Goal: Transaction & Acquisition: Purchase product/service

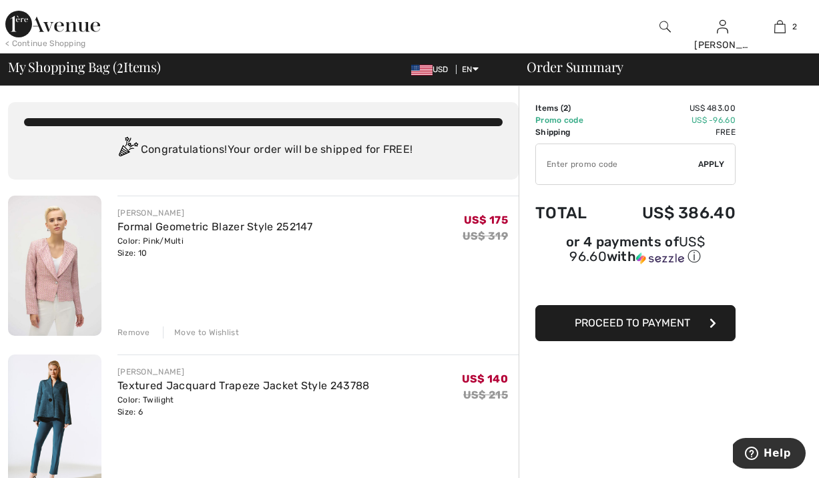
click at [84, 25] on img at bounding box center [52, 24] width 95 height 27
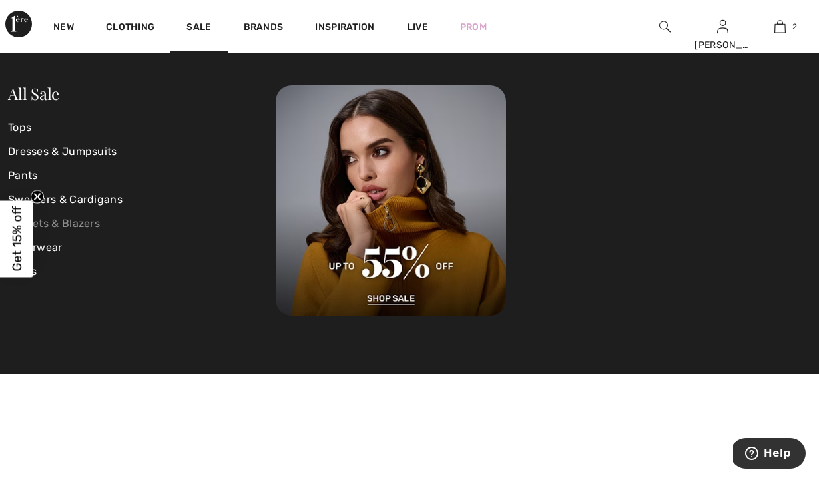
click at [82, 223] on link "Jackets & Blazers" at bounding box center [142, 223] width 268 height 24
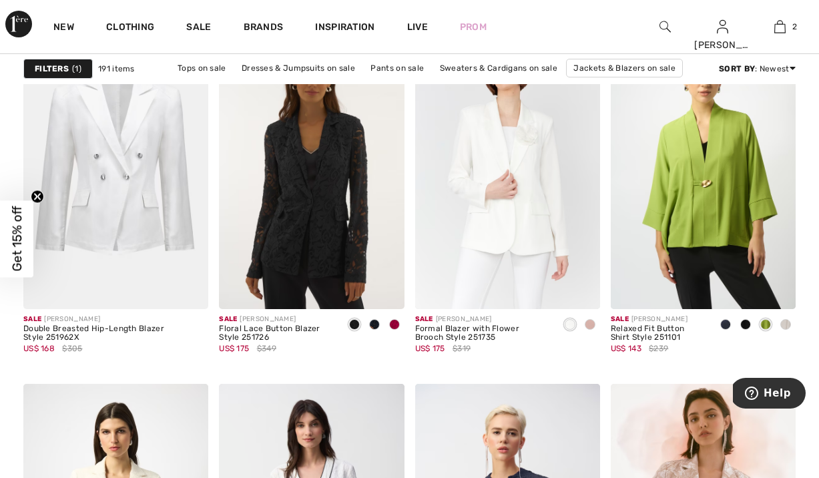
scroll to position [3604, 0]
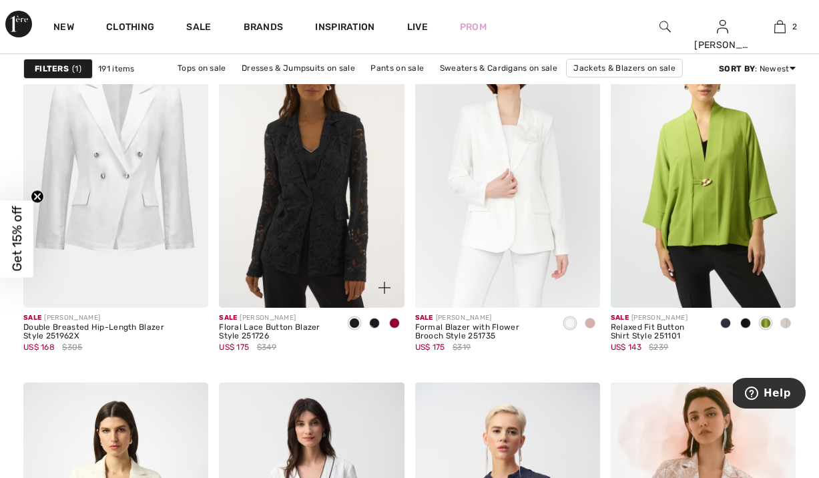
click at [301, 219] on img at bounding box center [311, 169] width 185 height 278
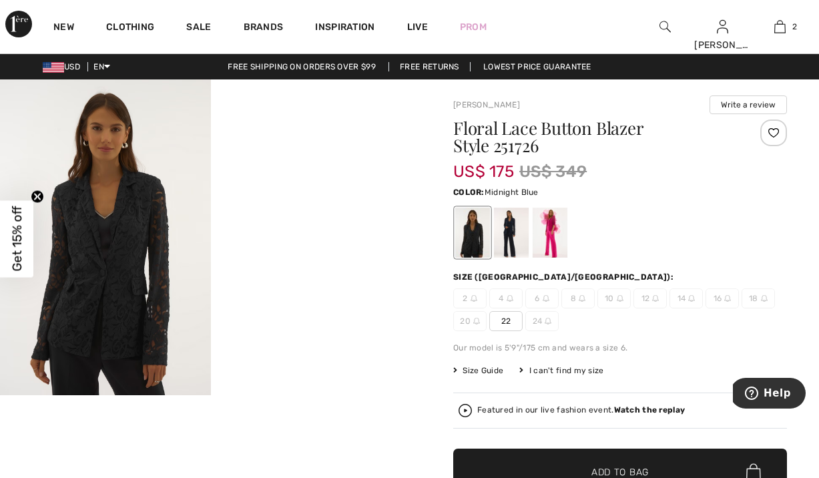
scroll to position [1, 0]
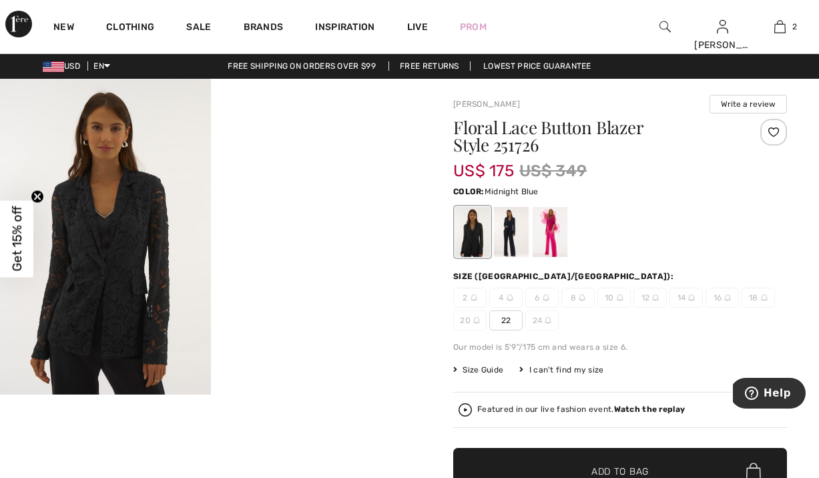
click at [527, 239] on div at bounding box center [511, 232] width 35 height 50
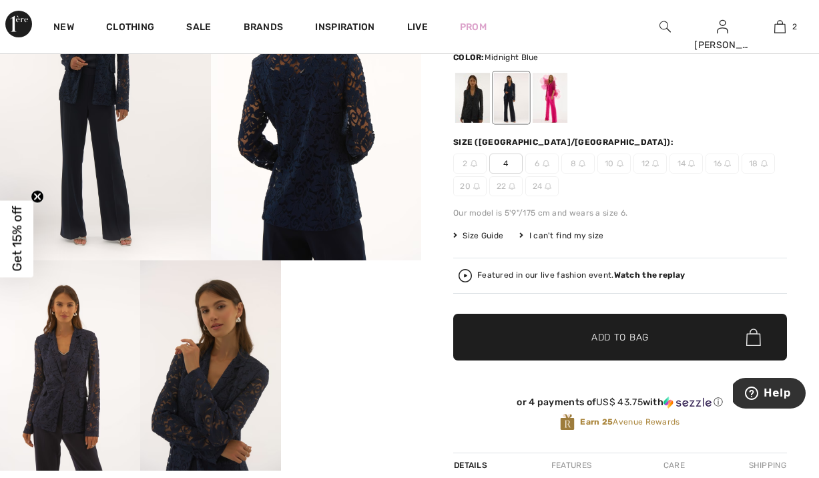
scroll to position [133, 0]
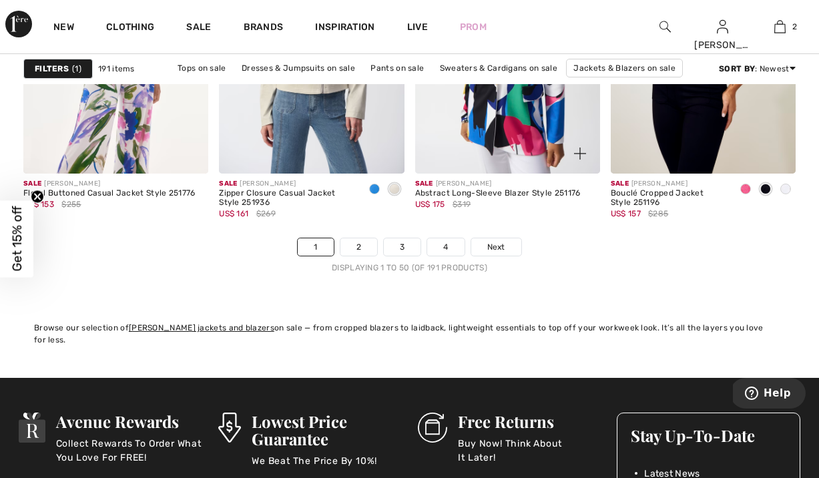
scroll to position [5274, 0]
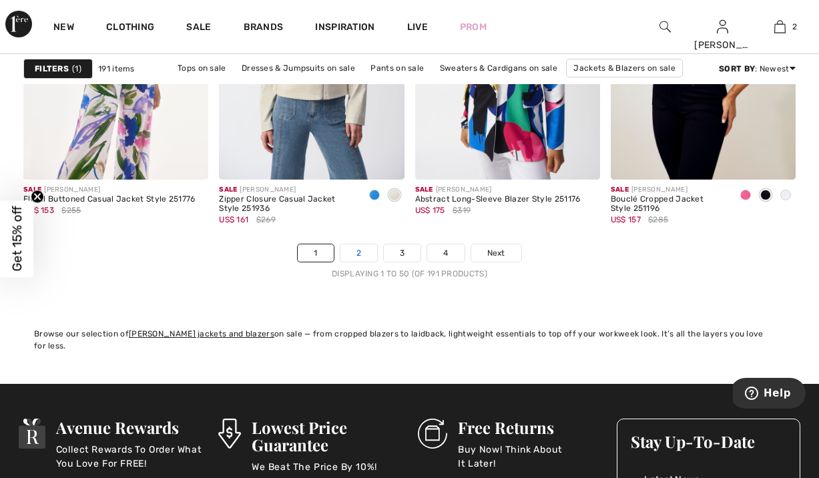
click at [353, 262] on link "2" at bounding box center [358, 252] width 37 height 17
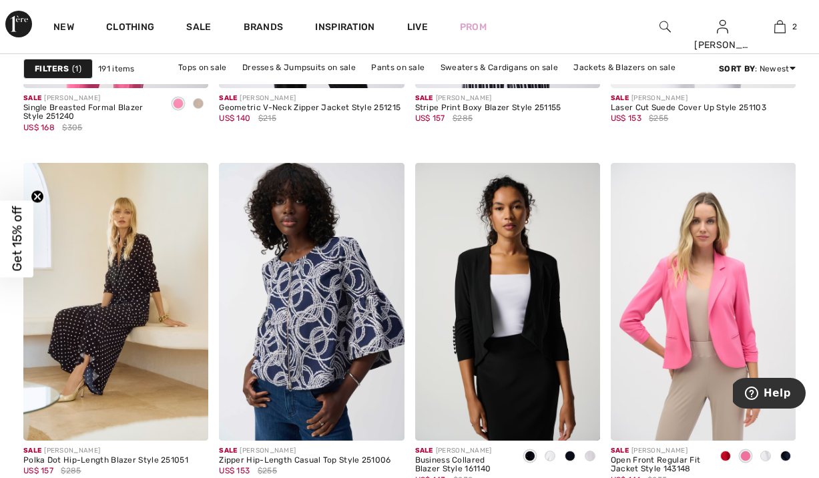
scroll to position [2291, 0]
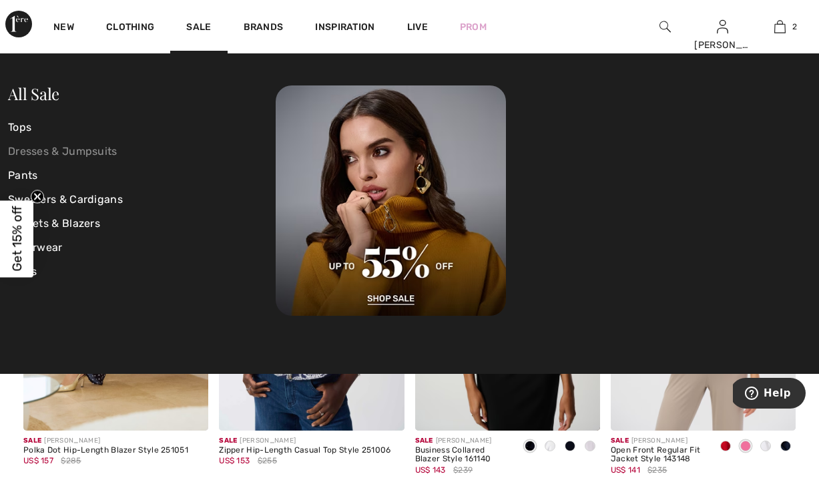
click at [49, 154] on link "Dresses & Jumpsuits" at bounding box center [142, 151] width 268 height 24
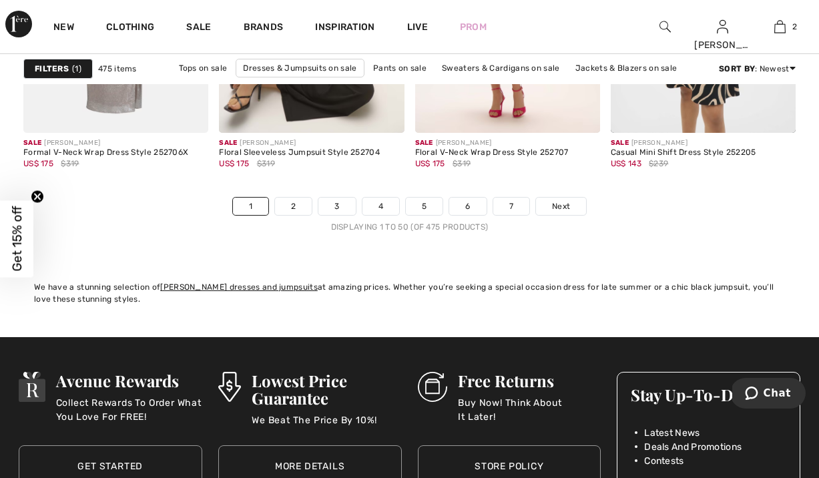
scroll to position [5309, 0]
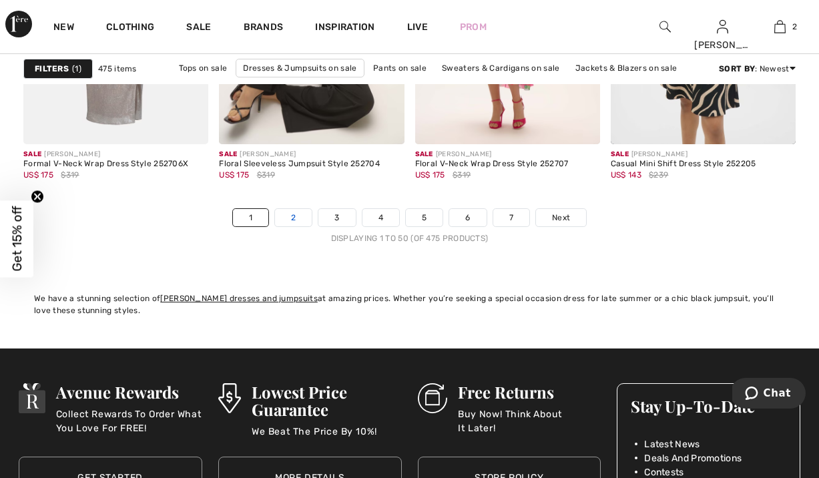
click at [276, 226] on link "2" at bounding box center [293, 217] width 37 height 17
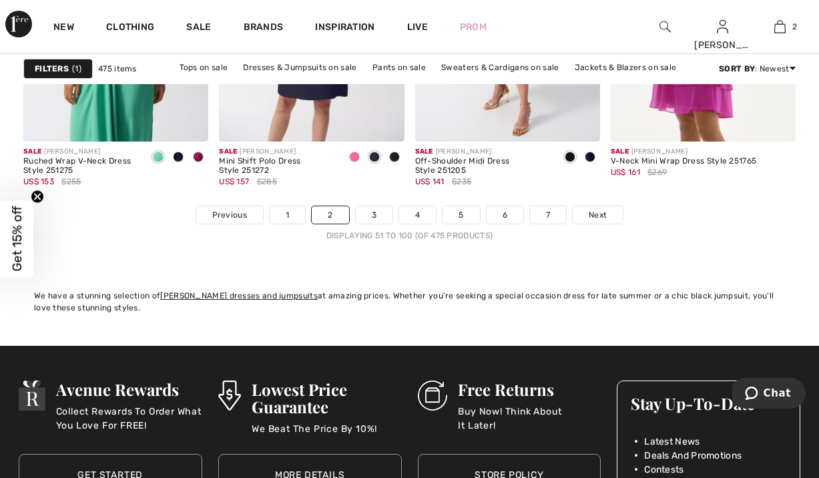
scroll to position [5330, 0]
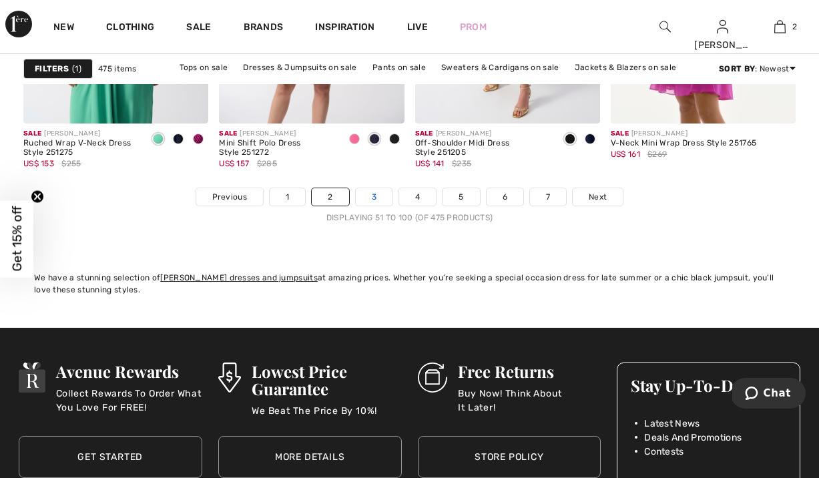
click at [368, 205] on link "3" at bounding box center [374, 196] width 37 height 17
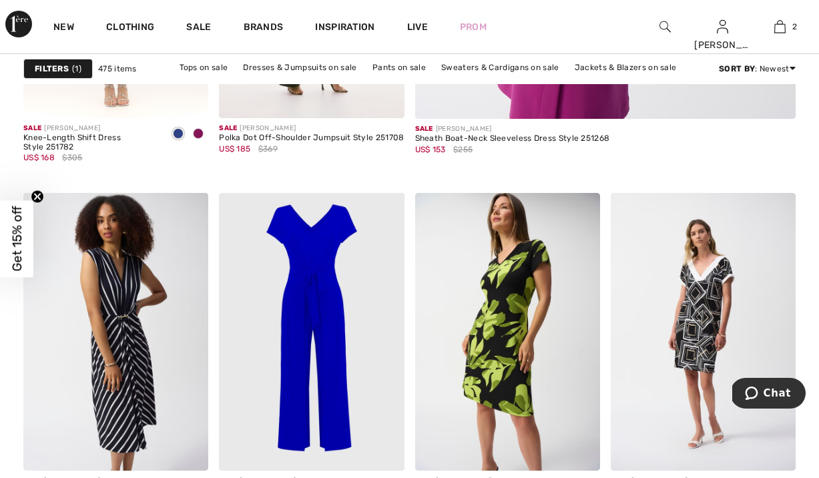
scroll to position [705, 0]
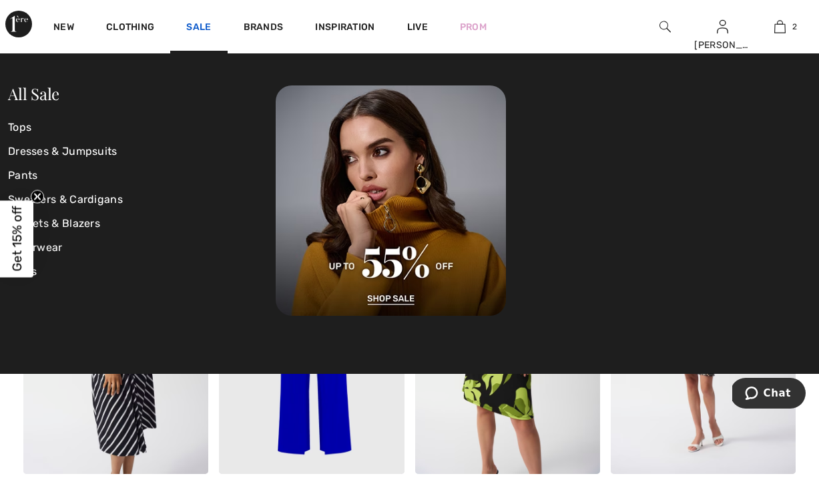
click at [211, 22] on link "Sale" at bounding box center [198, 28] width 25 height 14
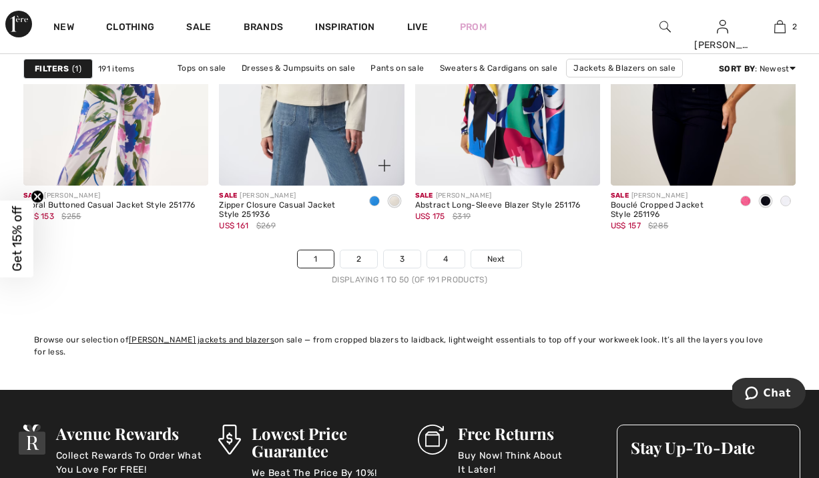
scroll to position [5267, 0]
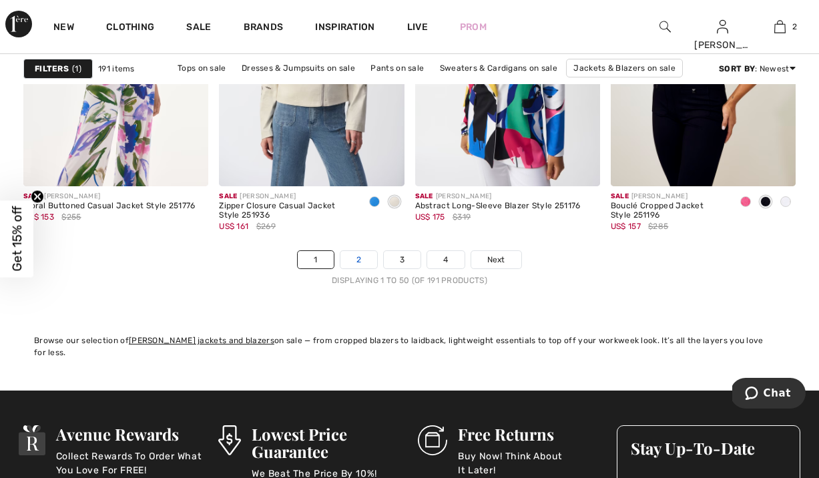
click at [349, 268] on link "2" at bounding box center [358, 259] width 37 height 17
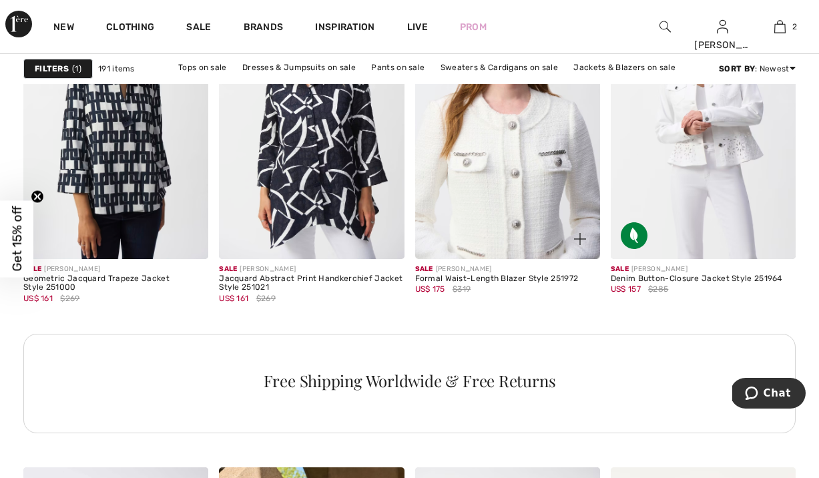
scroll to position [1273, 0]
click at [531, 207] on img at bounding box center [507, 120] width 185 height 278
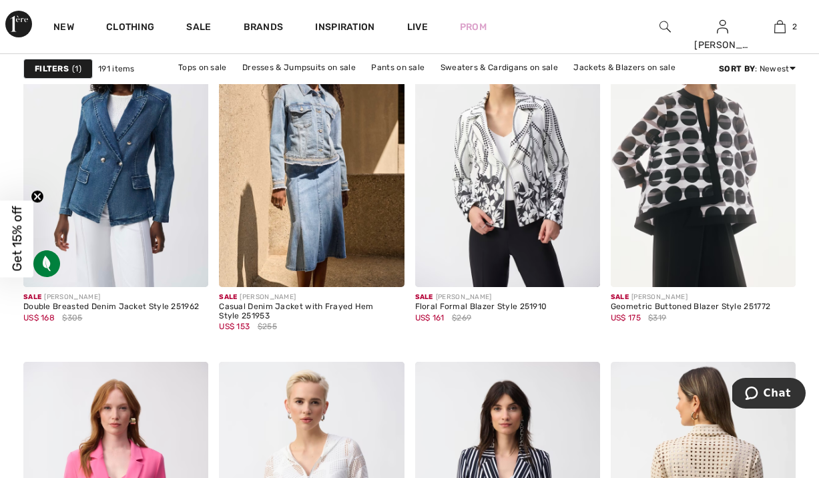
scroll to position [1725, 0]
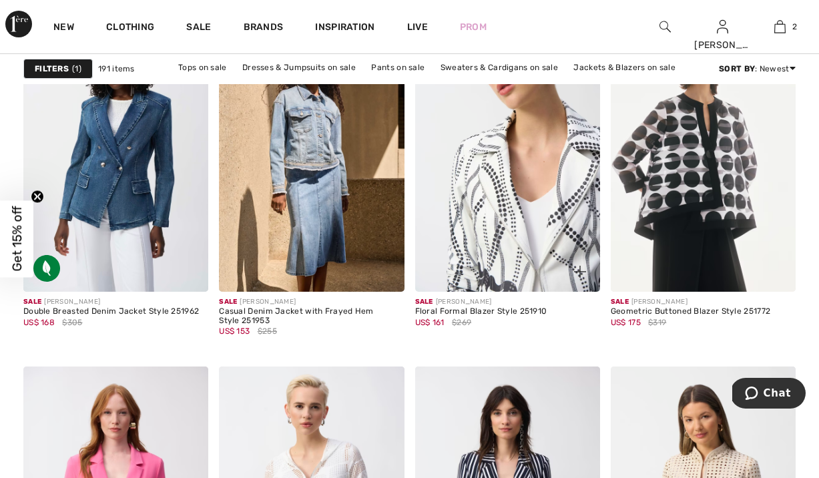
click at [501, 246] on img at bounding box center [507, 153] width 185 height 278
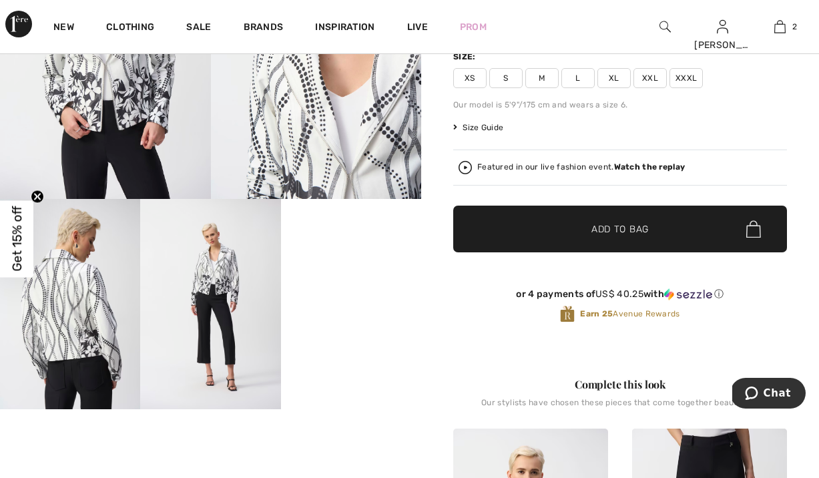
scroll to position [21, 0]
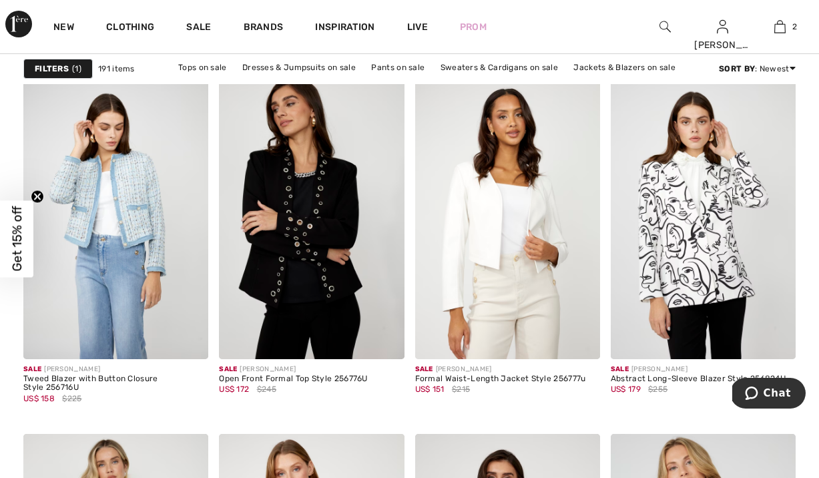
scroll to position [3554, 0]
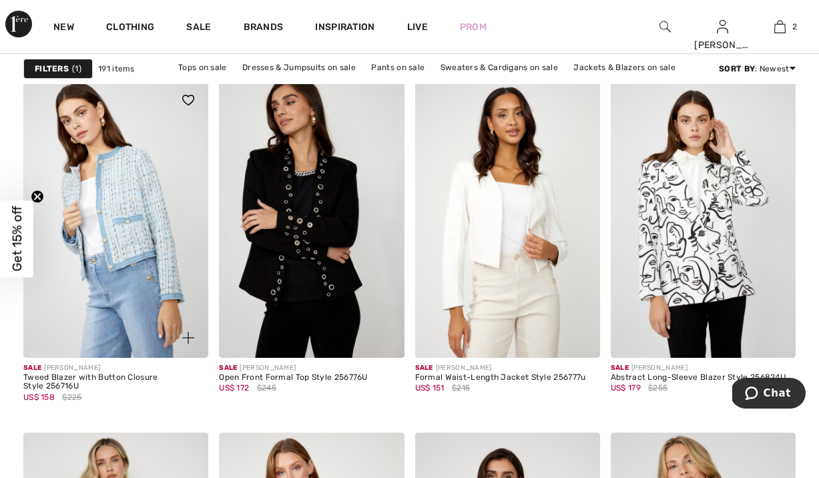
click at [123, 214] on img at bounding box center [115, 219] width 185 height 278
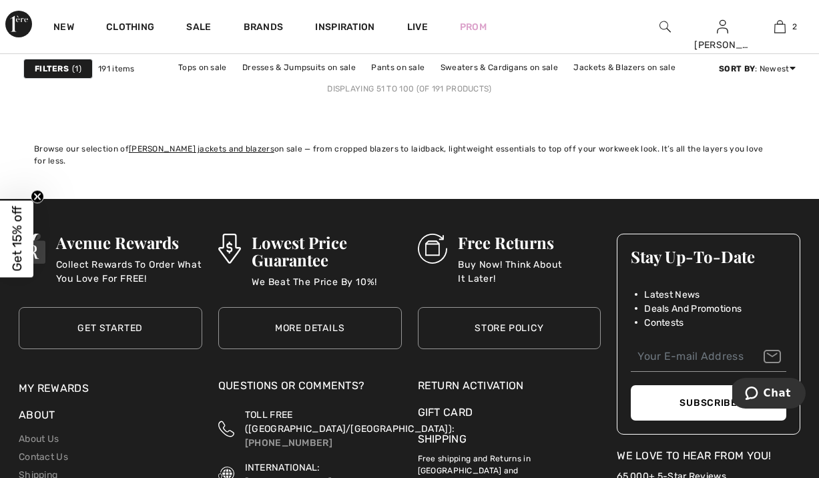
scroll to position [5467, 0]
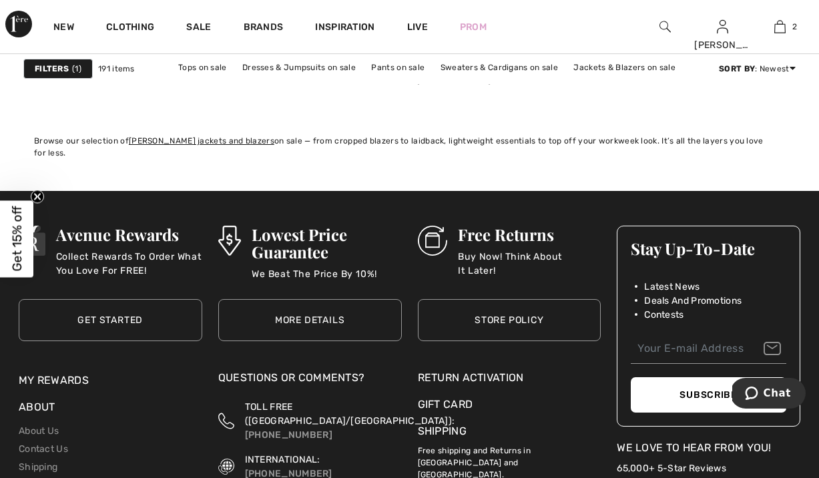
click at [445, 69] on link "3" at bounding box center [438, 59] width 37 height 17
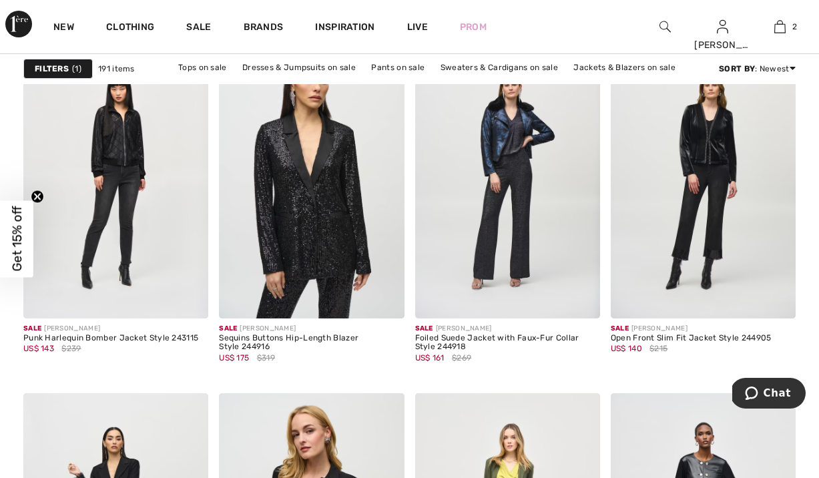
scroll to position [2053, 0]
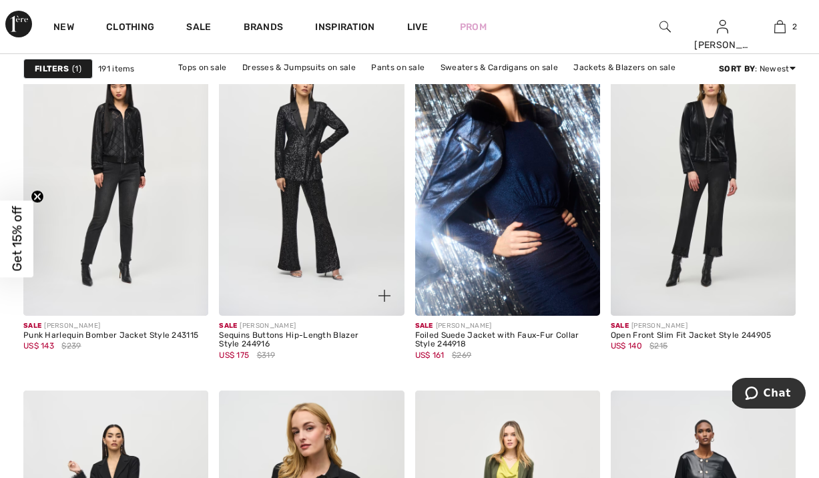
click at [307, 205] on img at bounding box center [311, 177] width 185 height 278
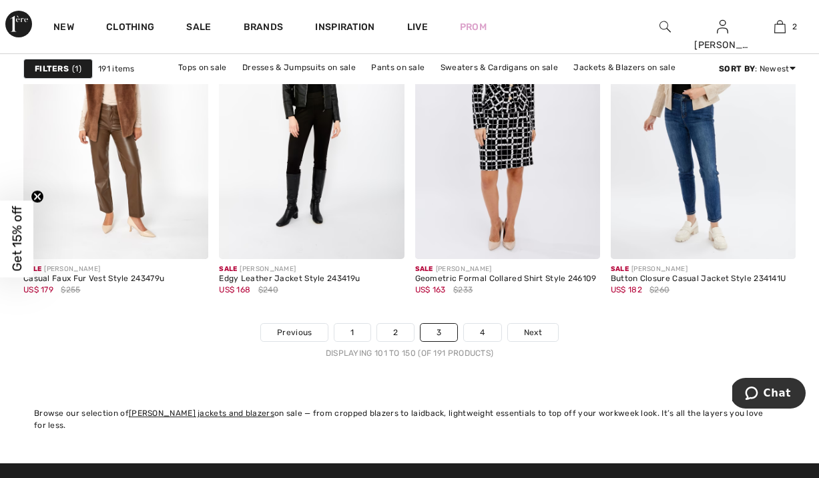
scroll to position [5196, 0]
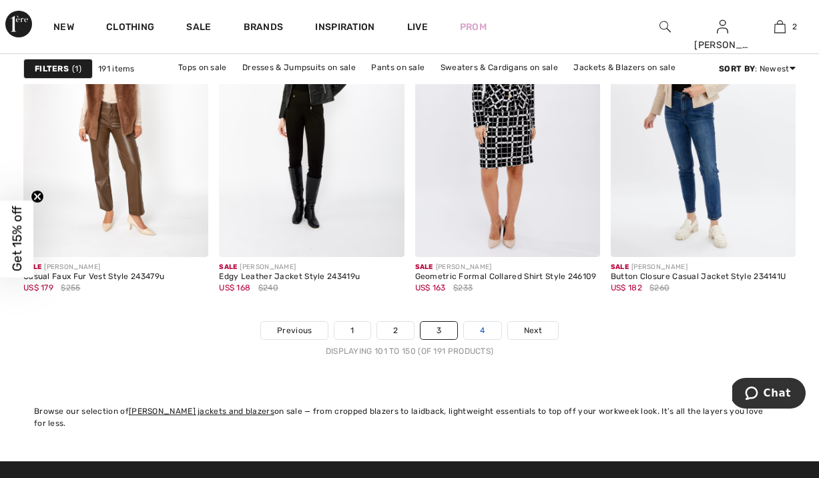
click at [500, 339] on link "4" at bounding box center [482, 330] width 37 height 17
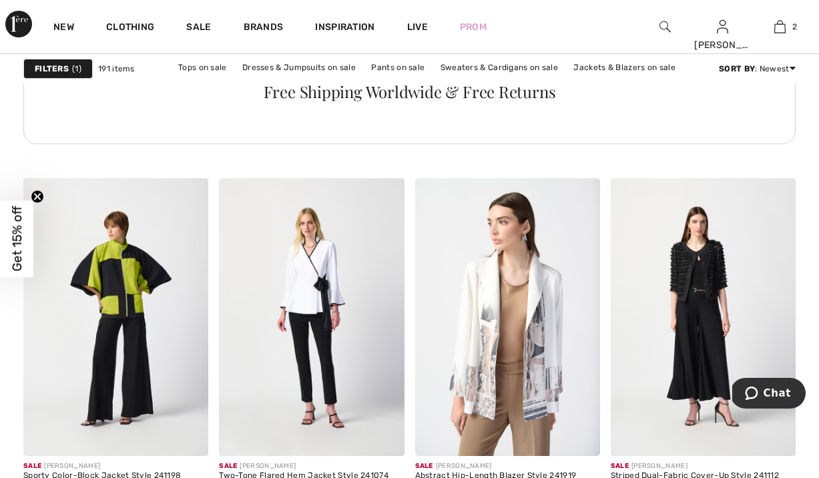
scroll to position [1567, 0]
